Goal: Transaction & Acquisition: Purchase product/service

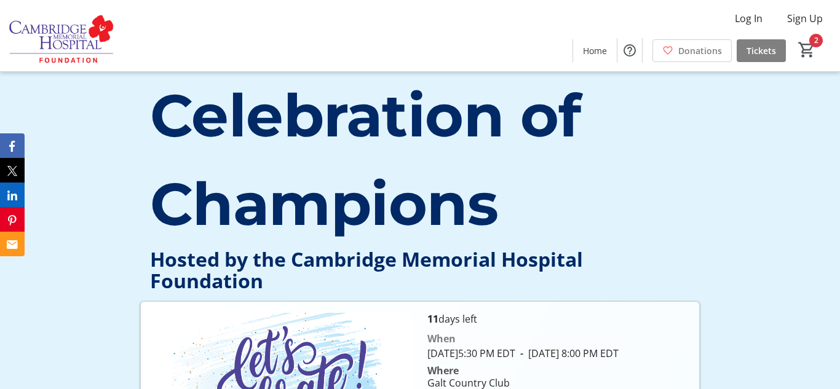
scroll to position [2, 0]
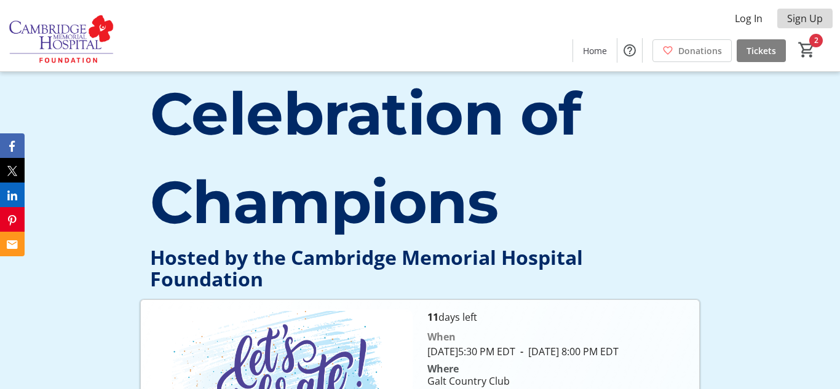
click at [800, 22] on span "Sign Up" at bounding box center [805, 18] width 36 height 15
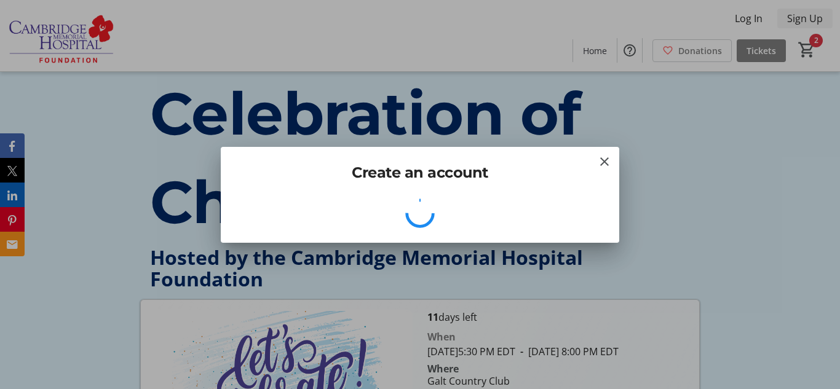
scroll to position [0, 0]
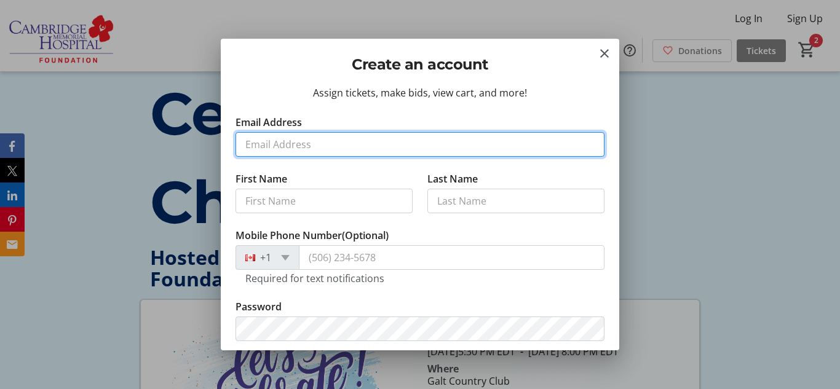
click at [288, 139] on input "Email Address" at bounding box center [419, 144] width 369 height 25
type input "[EMAIL_ADDRESS][PERSON_NAME][DOMAIN_NAME]"
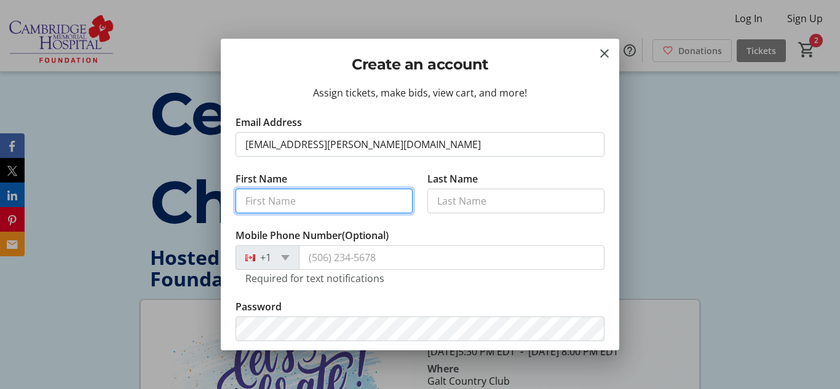
type input "[PERSON_NAME]"
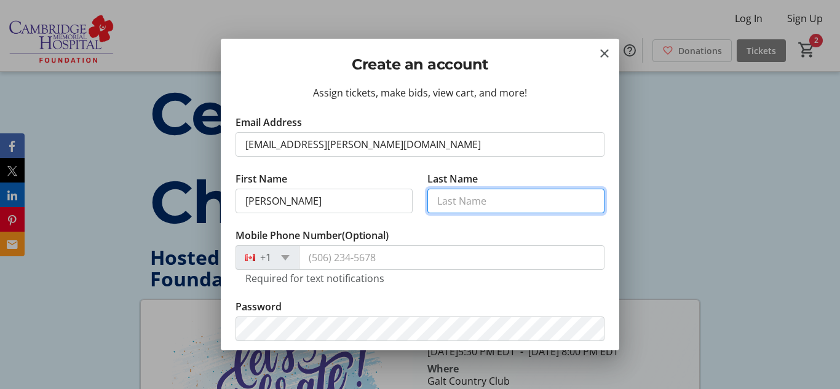
type input "[PERSON_NAME]"
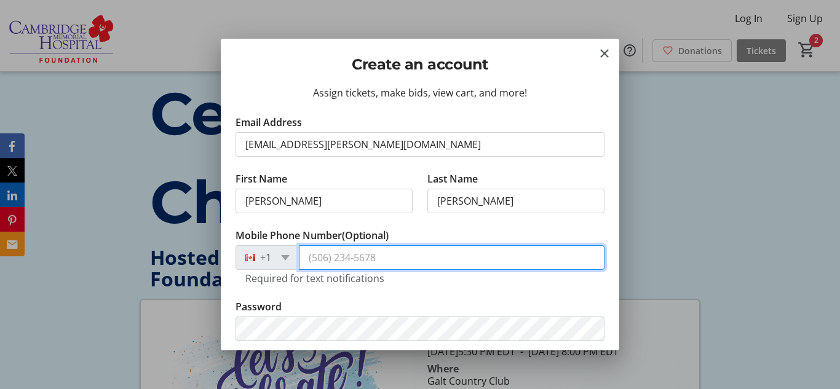
type input "[PHONE_NUMBER]"
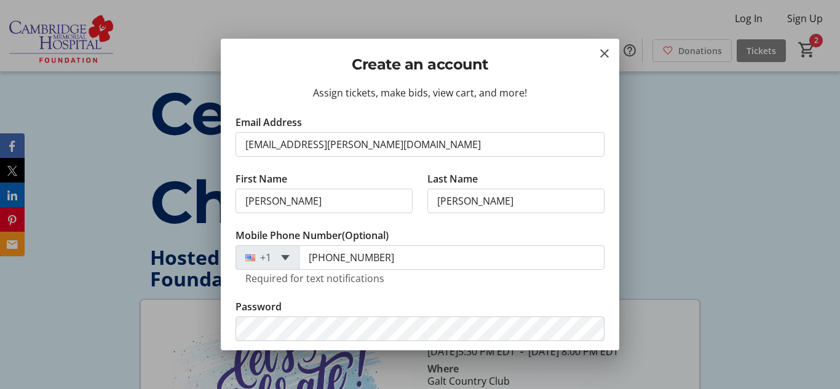
click at [283, 259] on span at bounding box center [285, 258] width 9 height 6
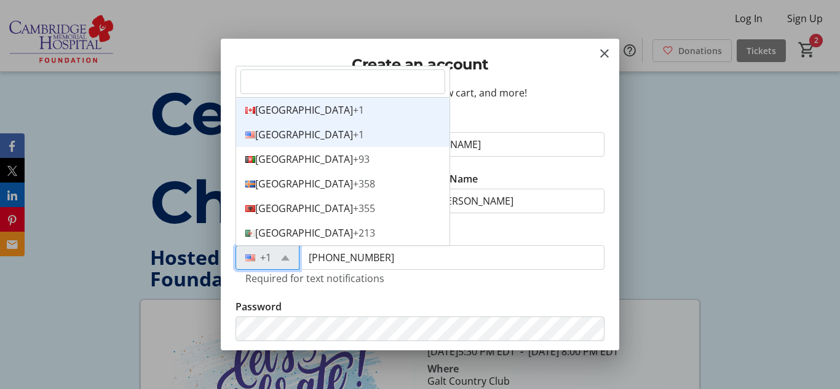
click at [274, 107] on div "Canada +1" at bounding box center [342, 110] width 213 height 25
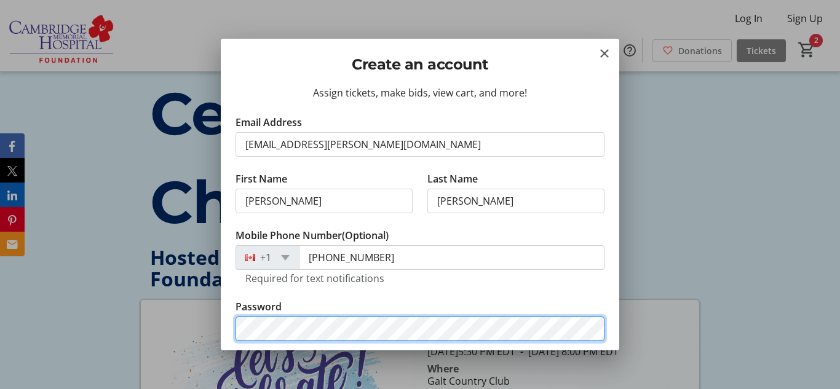
click at [235, 356] on button "Continue" at bounding box center [419, 368] width 369 height 25
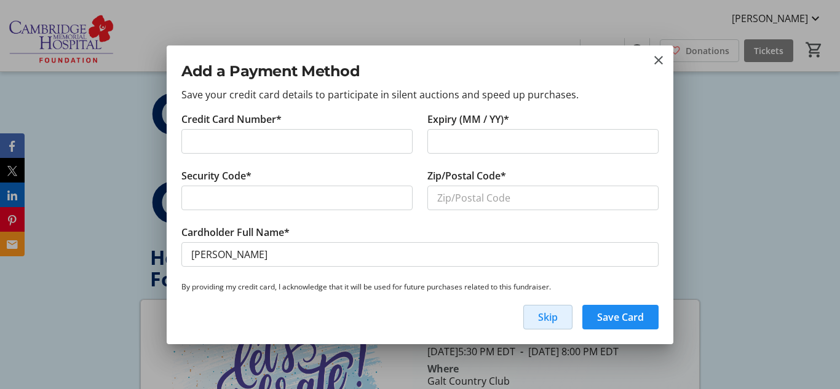
click at [558, 318] on span "button" at bounding box center [548, 317] width 48 height 30
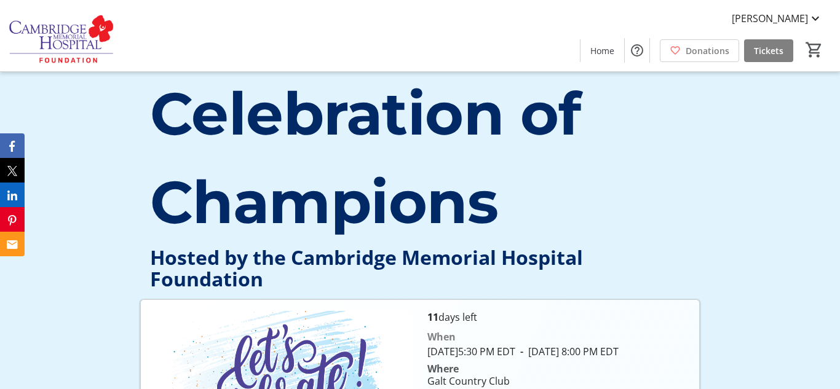
scroll to position [2, 0]
click at [762, 46] on span "Tickets" at bounding box center [769, 50] width 30 height 13
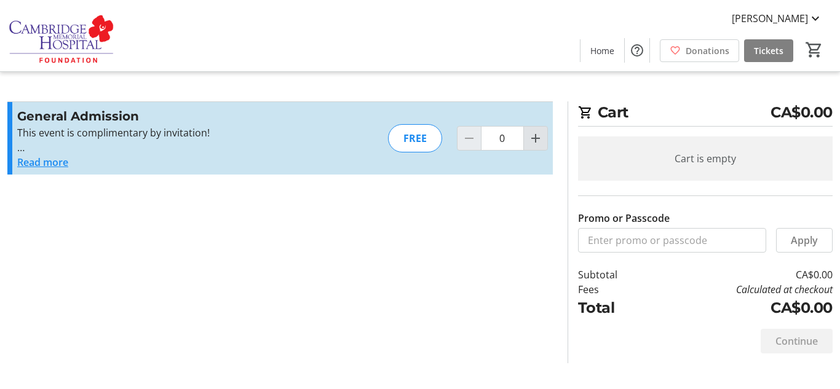
click at [538, 146] on span "Increment by one" at bounding box center [535, 138] width 23 height 23
type input "2"
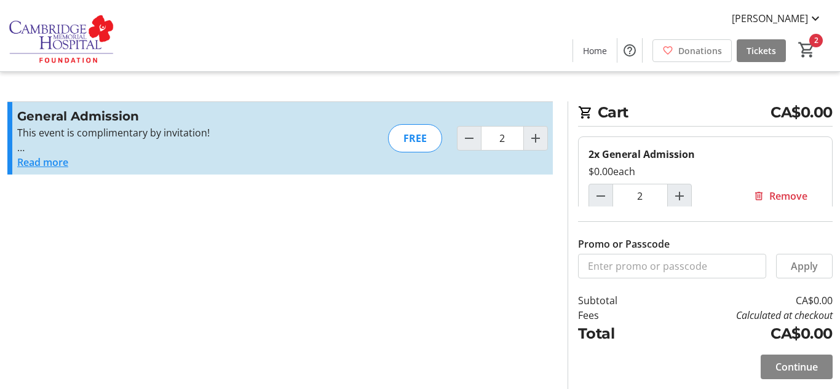
click at [780, 365] on span "Continue" at bounding box center [796, 367] width 42 height 15
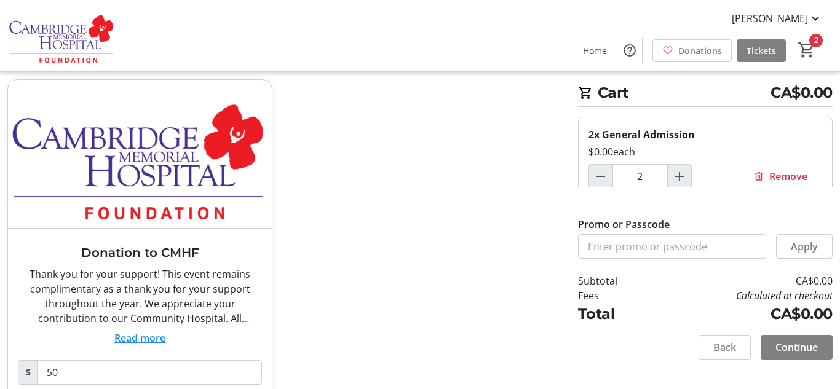
scroll to position [124, 0]
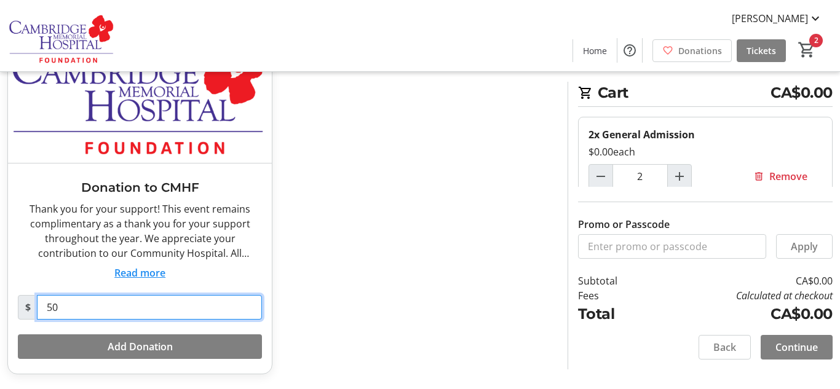
drag, startPoint x: 72, startPoint y: 308, endPoint x: 42, endPoint y: 309, distance: 29.5
click at [42, 309] on input "50" at bounding box center [149, 307] width 225 height 25
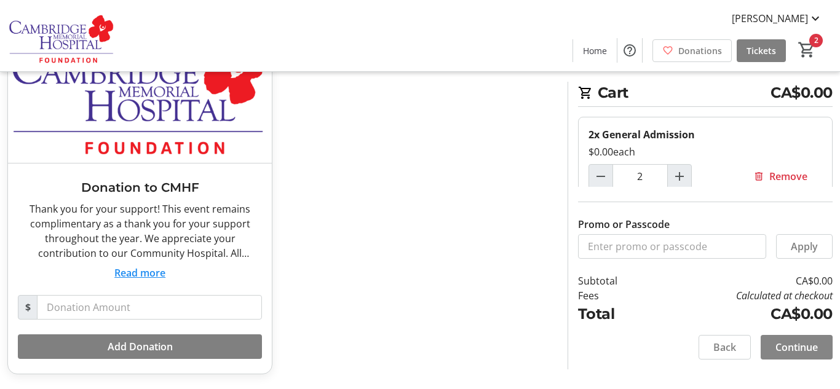
click at [807, 347] on span "Continue" at bounding box center [796, 347] width 42 height 15
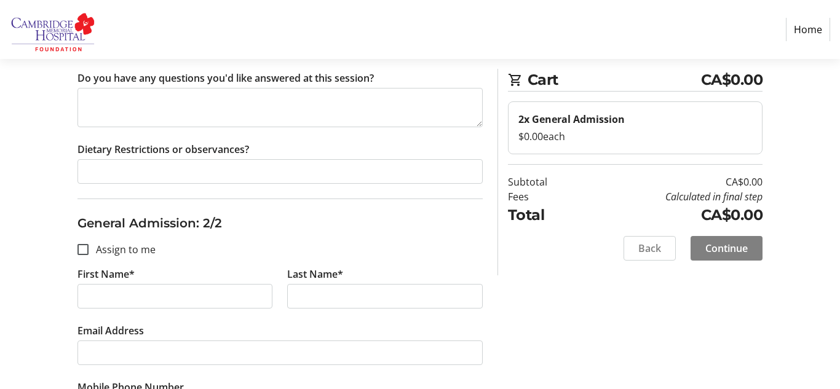
scroll to position [414, 0]
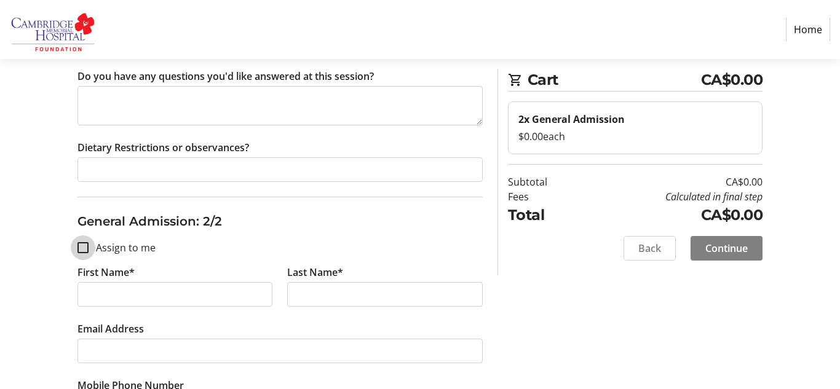
click at [82, 248] on input "Assign to me" at bounding box center [82, 247] width 11 height 11
checkbox input "true"
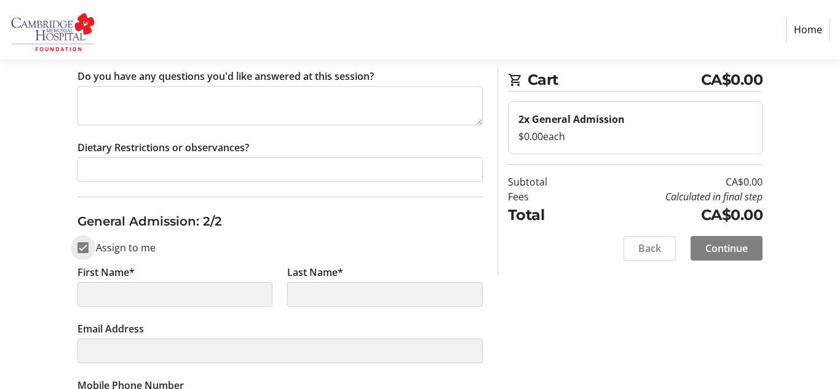
type input "[PERSON_NAME]"
type input "[EMAIL_ADDRESS][PERSON_NAME][DOMAIN_NAME]"
type input "[PHONE_NUMBER]"
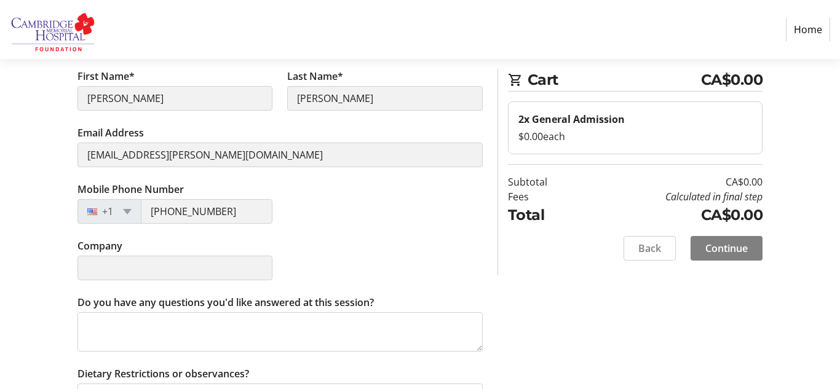
scroll to position [644, 0]
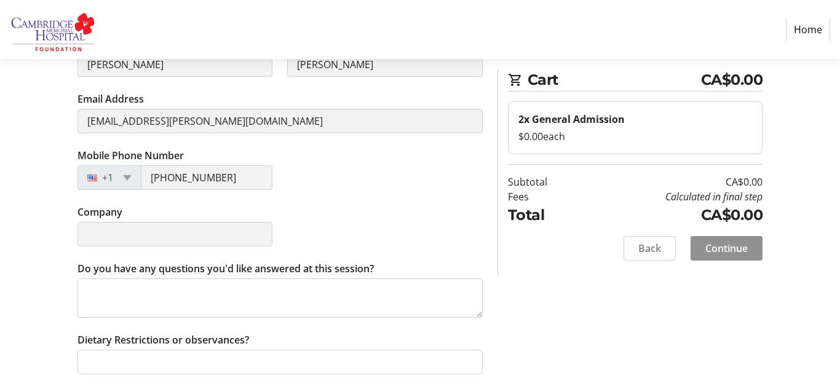
click at [715, 248] on span "Continue" at bounding box center [726, 248] width 42 height 15
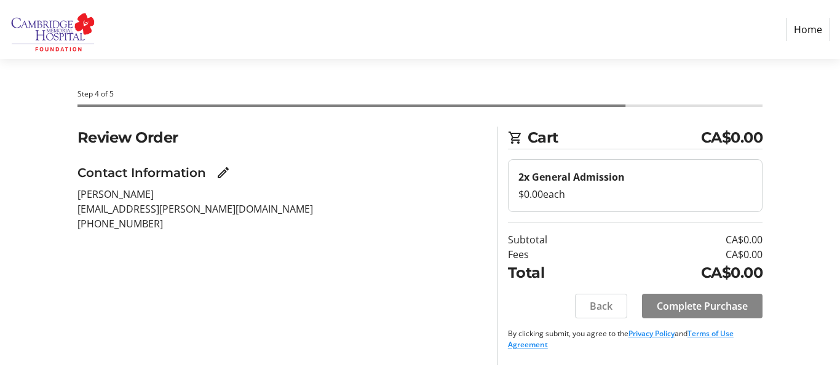
click at [688, 309] on span "Complete Purchase" at bounding box center [702, 306] width 91 height 15
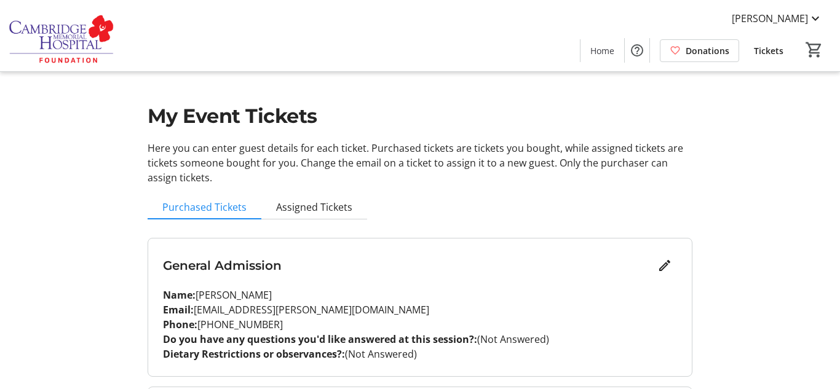
scroll to position [1, 0]
click at [293, 211] on span "Assigned Tickets" at bounding box center [314, 207] width 76 height 10
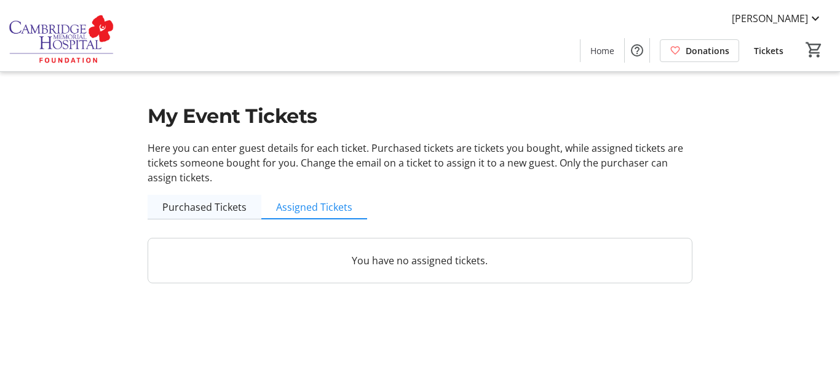
click at [181, 208] on span "Purchased Tickets" at bounding box center [204, 207] width 84 height 10
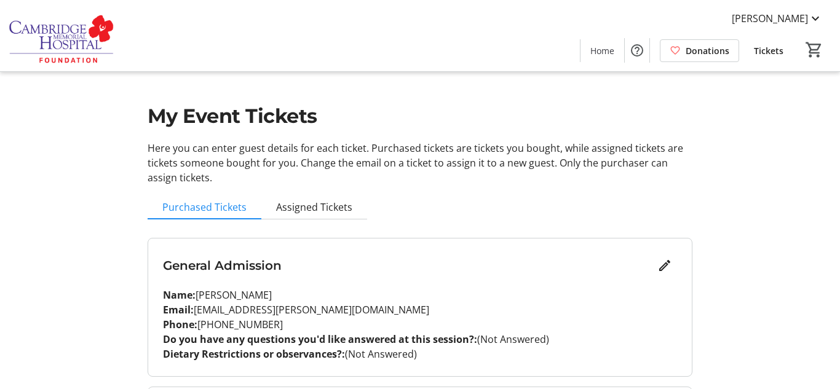
click at [771, 52] on span "Tickets" at bounding box center [769, 50] width 30 height 13
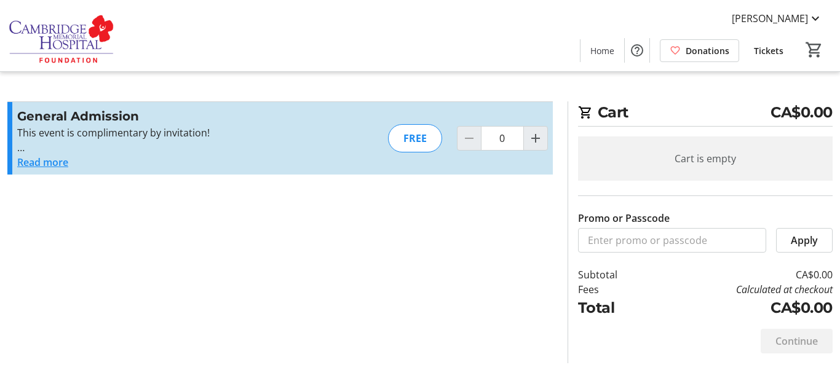
click at [774, 52] on span "Tickets" at bounding box center [769, 50] width 30 height 13
